Goal: Information Seeking & Learning: Learn about a topic

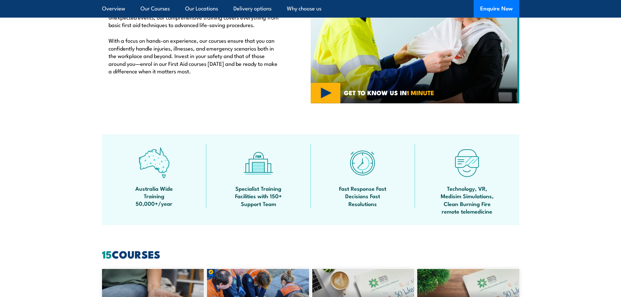
scroll to position [130, 0]
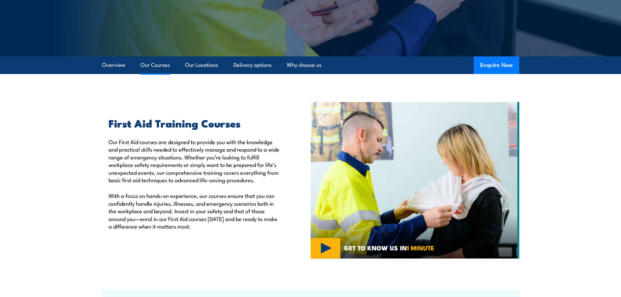
click at [143, 64] on link "Our Courses" at bounding box center [154, 64] width 29 height 17
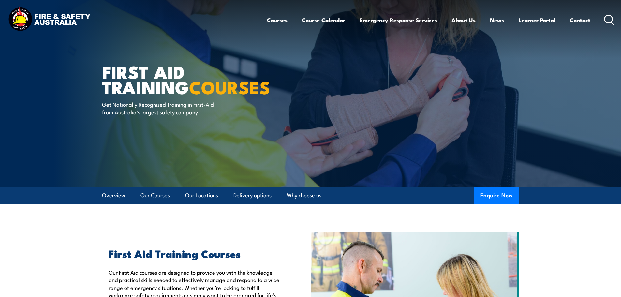
click at [608, 23] on circle at bounding box center [608, 19] width 8 height 8
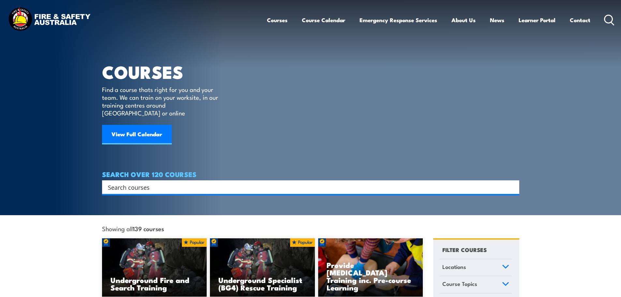
click at [137, 182] on input "Search input" at bounding box center [306, 187] width 397 height 10
type input "training and"
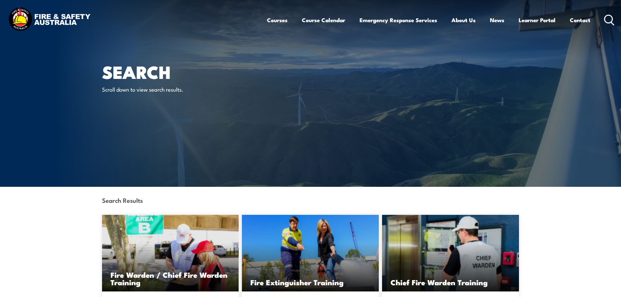
click at [610, 19] on icon at bounding box center [609, 20] width 10 height 11
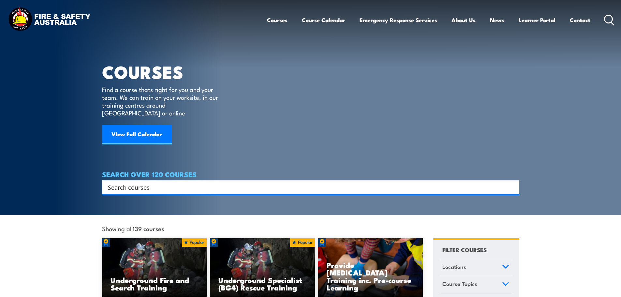
click at [155, 182] on input "Search input" at bounding box center [306, 187] width 397 height 10
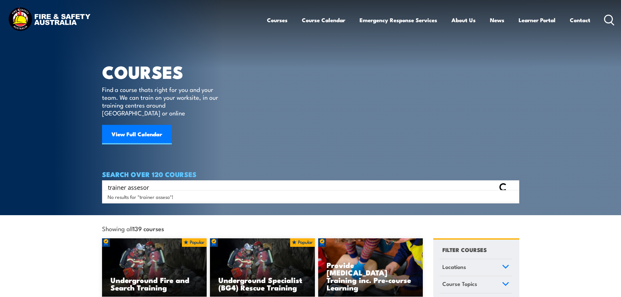
type input "trainer assesor"
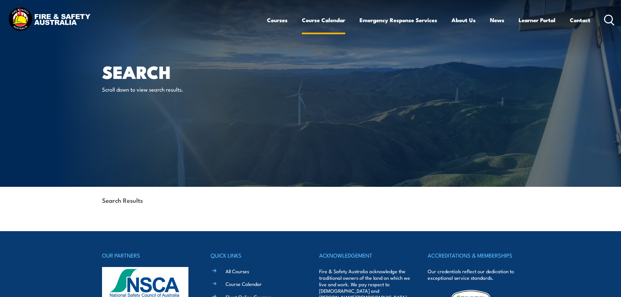
click at [324, 19] on link "Course Calendar" at bounding box center [323, 19] width 43 height 17
